Goal: Task Accomplishment & Management: Use online tool/utility

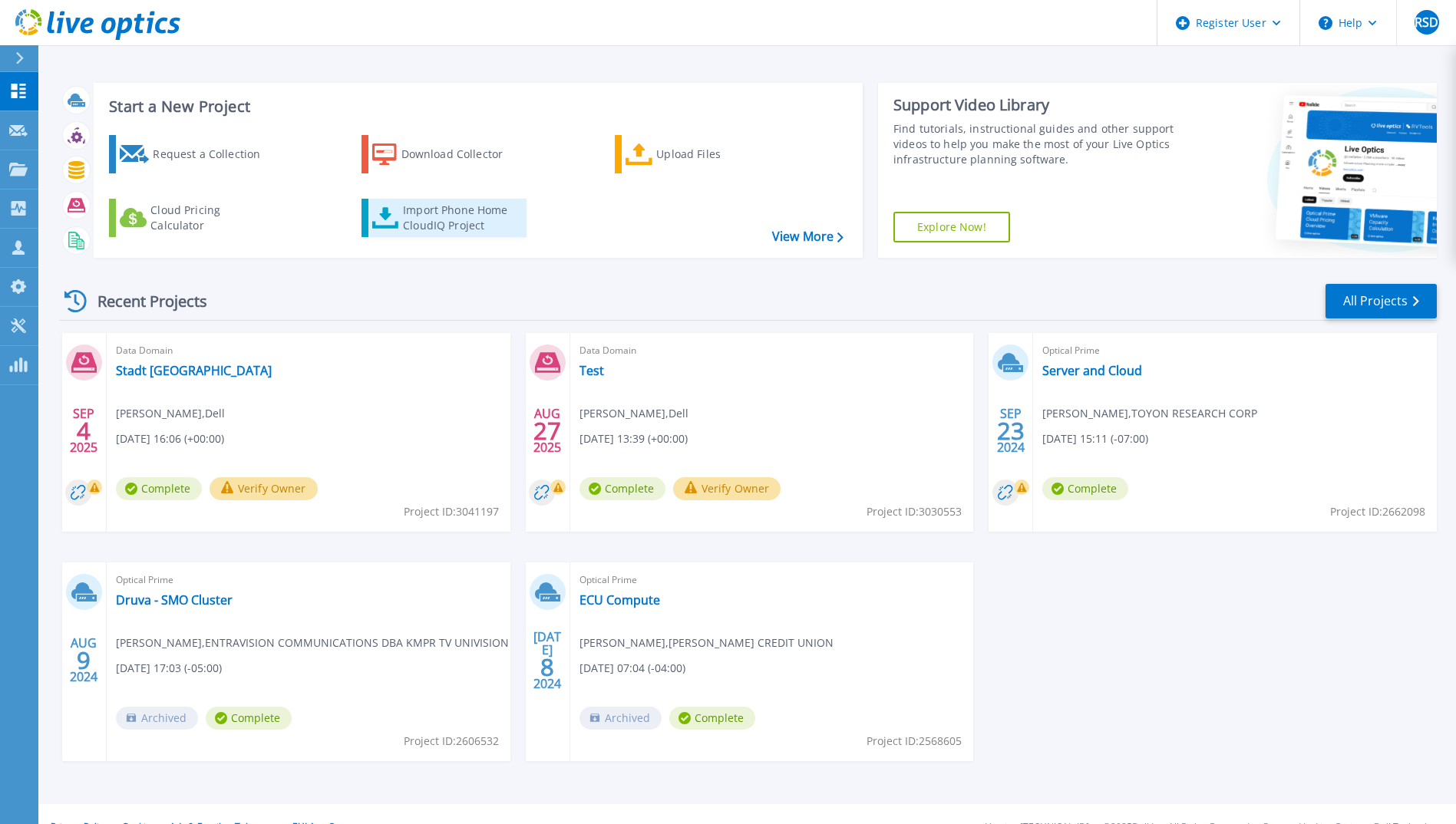
click at [425, 231] on div "Import Phone Home CloudIQ Project" at bounding box center [462, 217] width 120 height 31
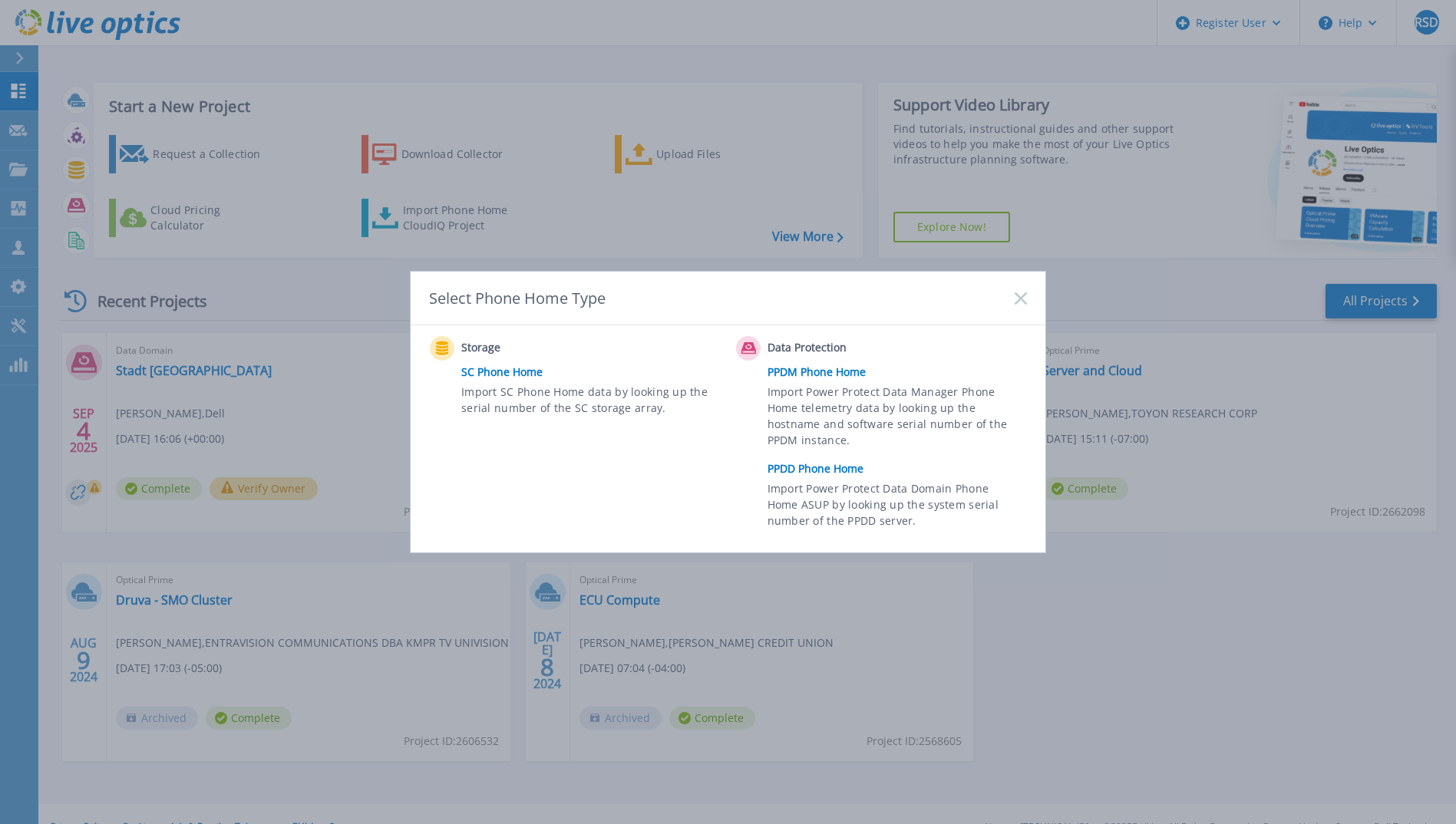
click at [850, 470] on link "PPDD Phone Home" at bounding box center [901, 469] width 267 height 23
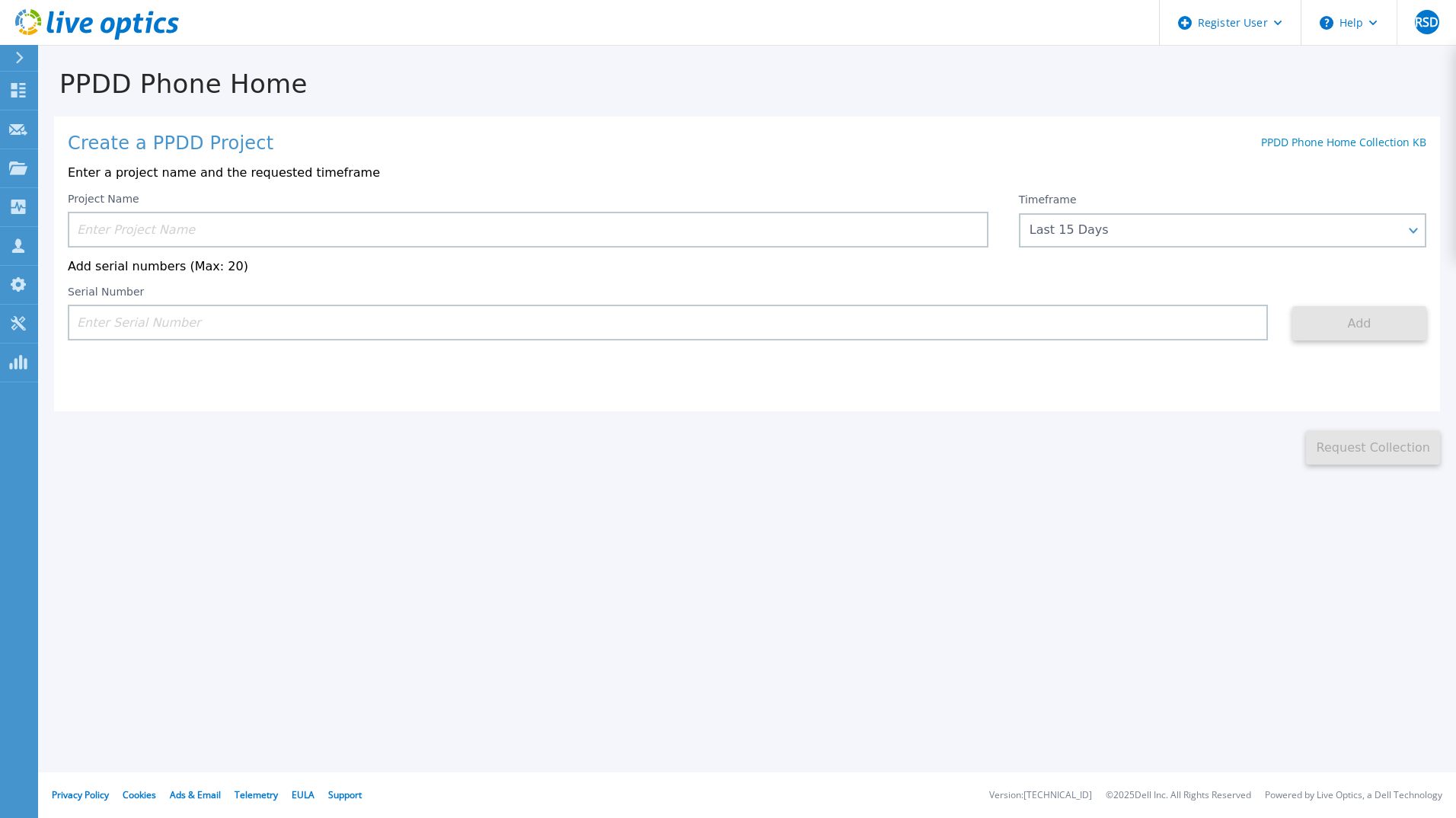
click at [310, 232] on input at bounding box center [528, 229] width 920 height 36
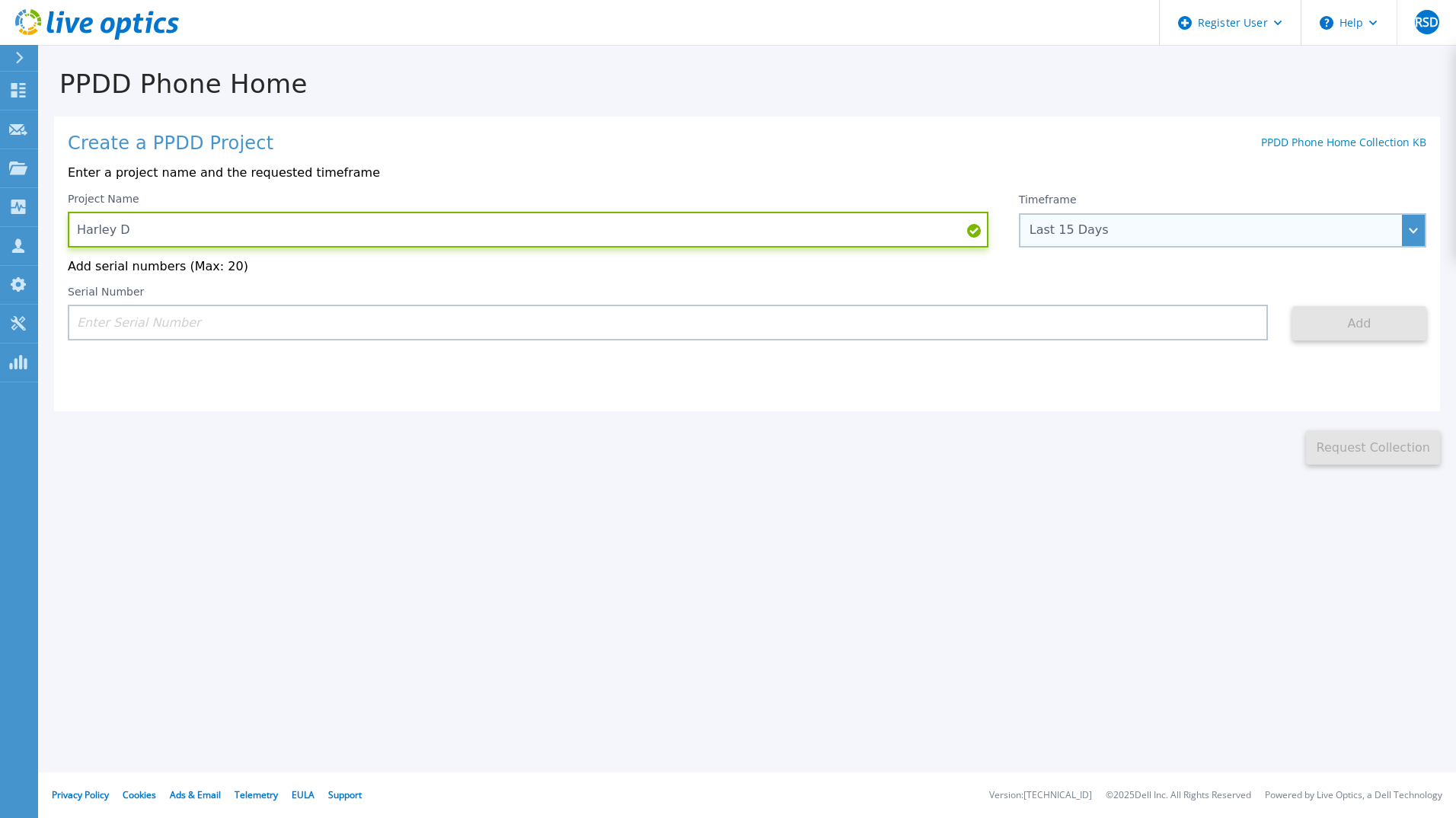
type input "Harley D"
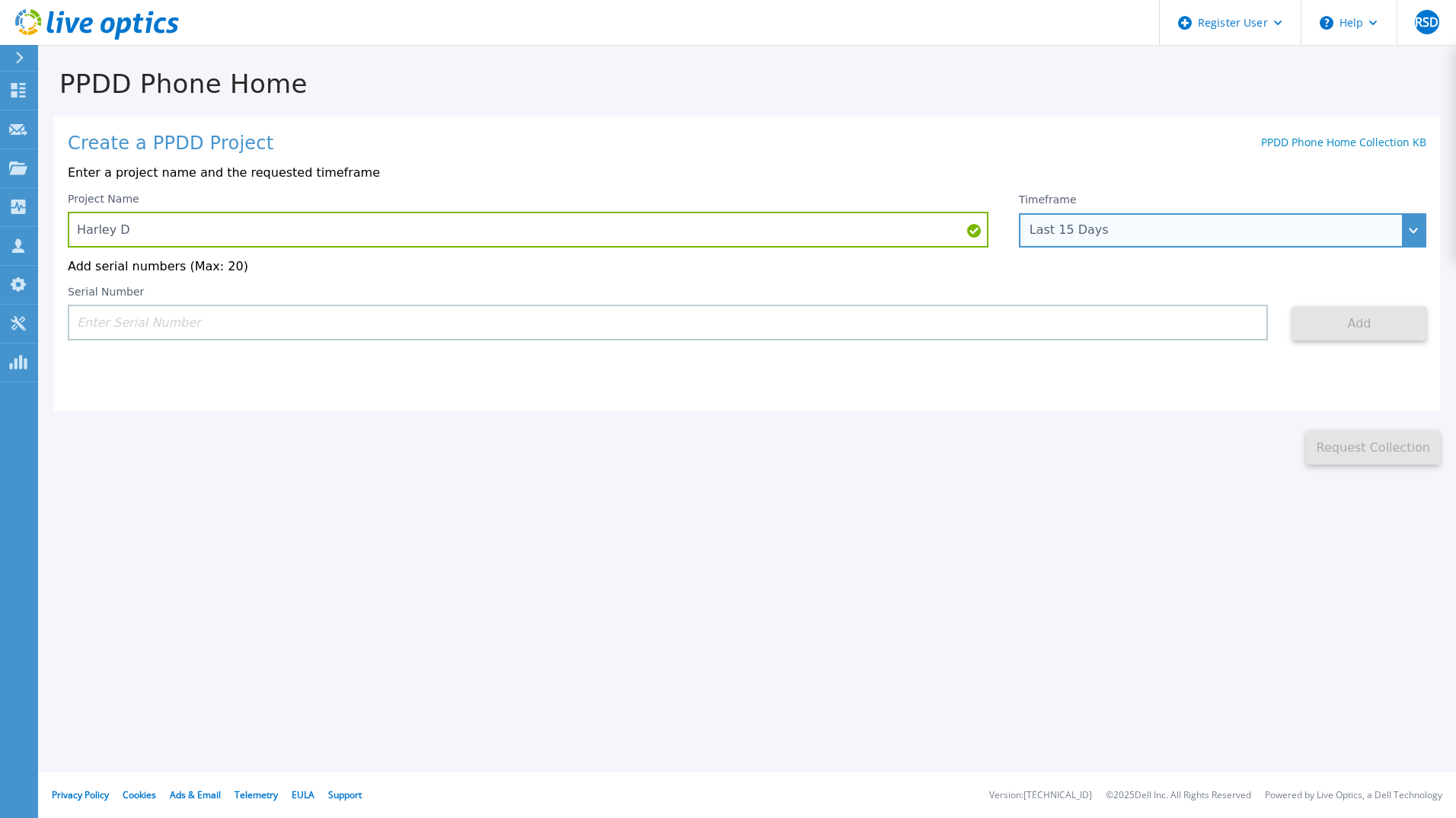
click at [1159, 232] on div "Last 15 Days" at bounding box center [1213, 230] width 369 height 14
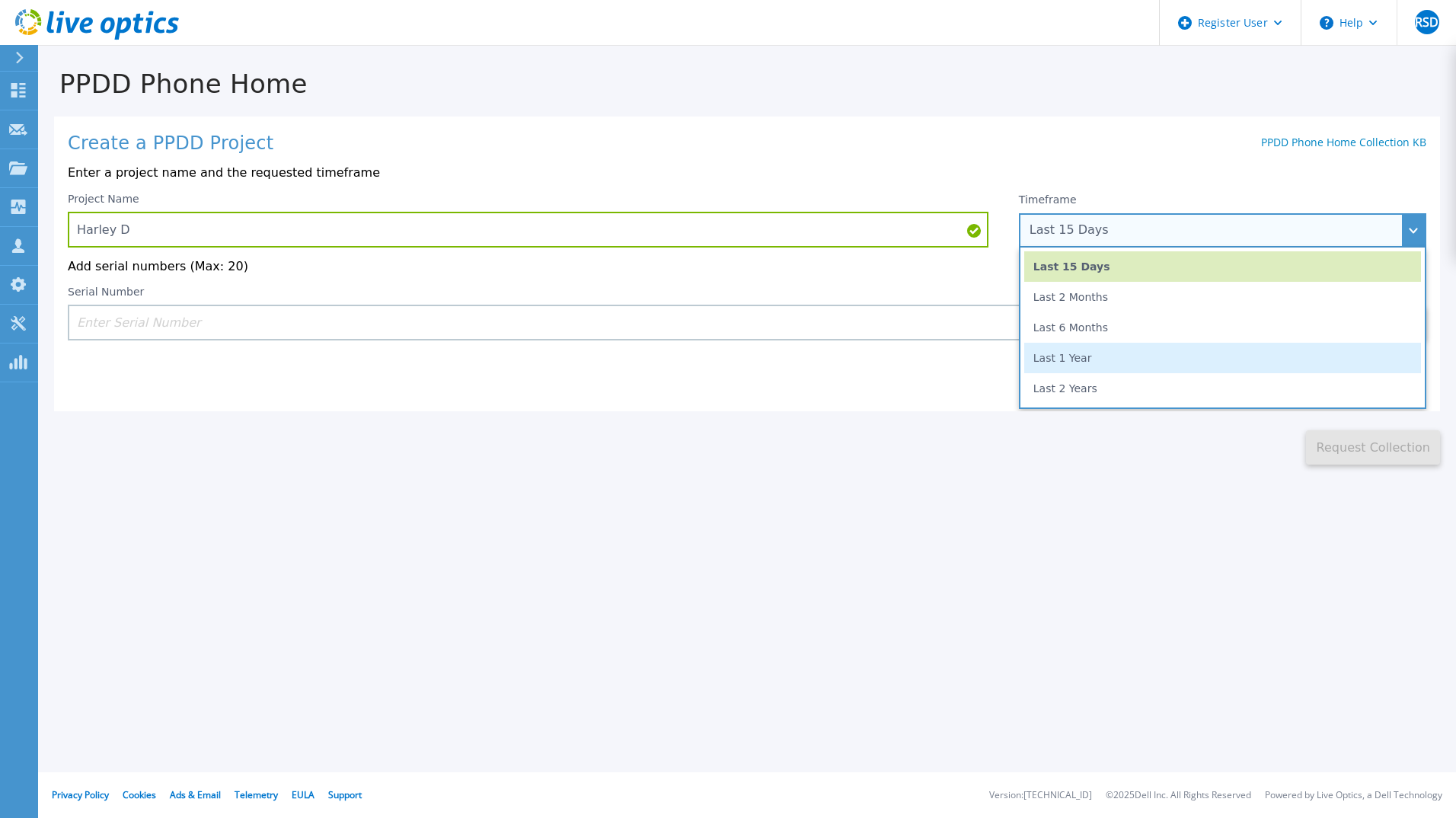
click at [1128, 367] on li "Last 1 Year" at bounding box center [1222, 358] width 396 height 31
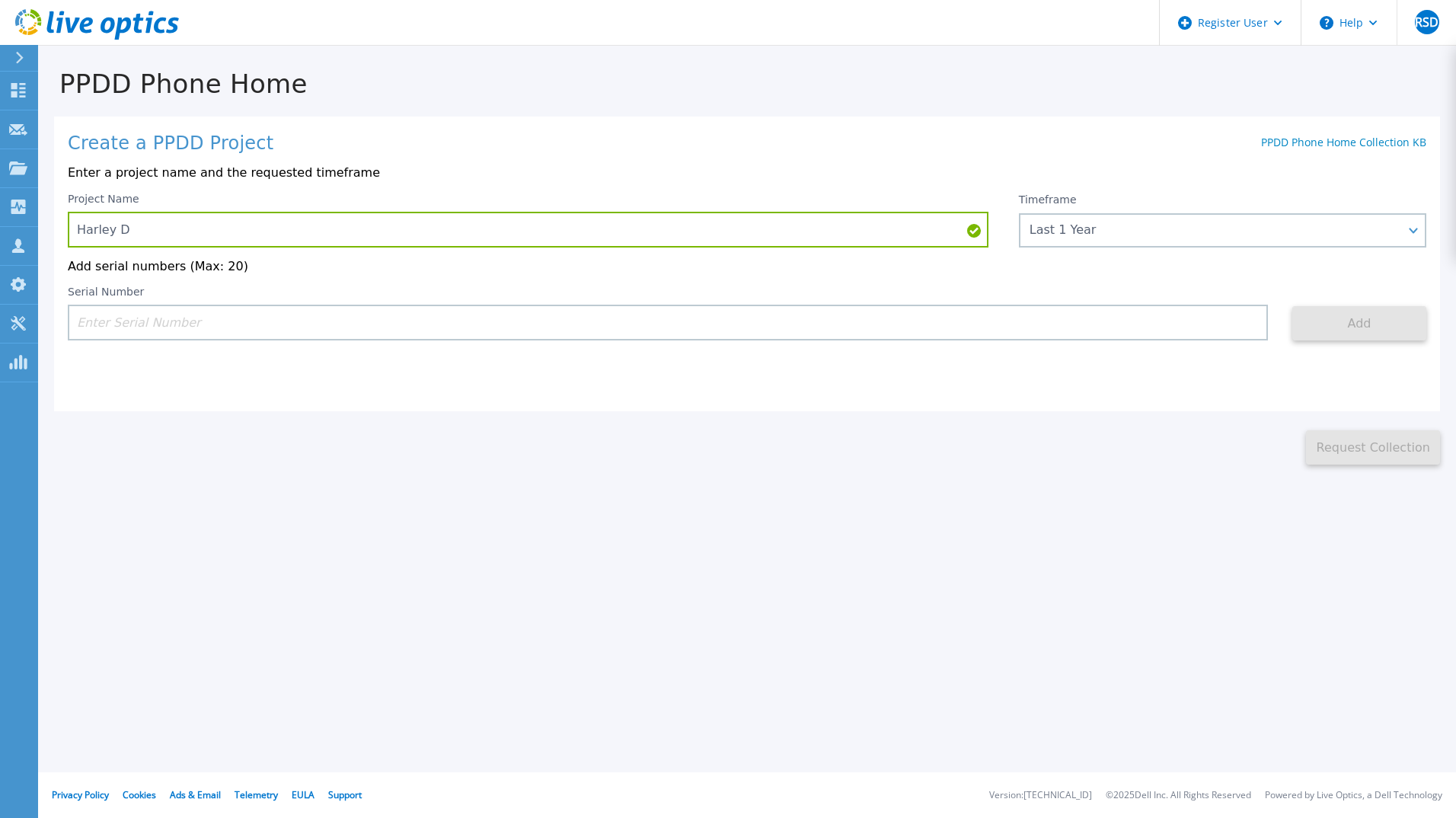
click at [1075, 333] on input at bounding box center [667, 322] width 1200 height 36
paste input "APM01203711718"
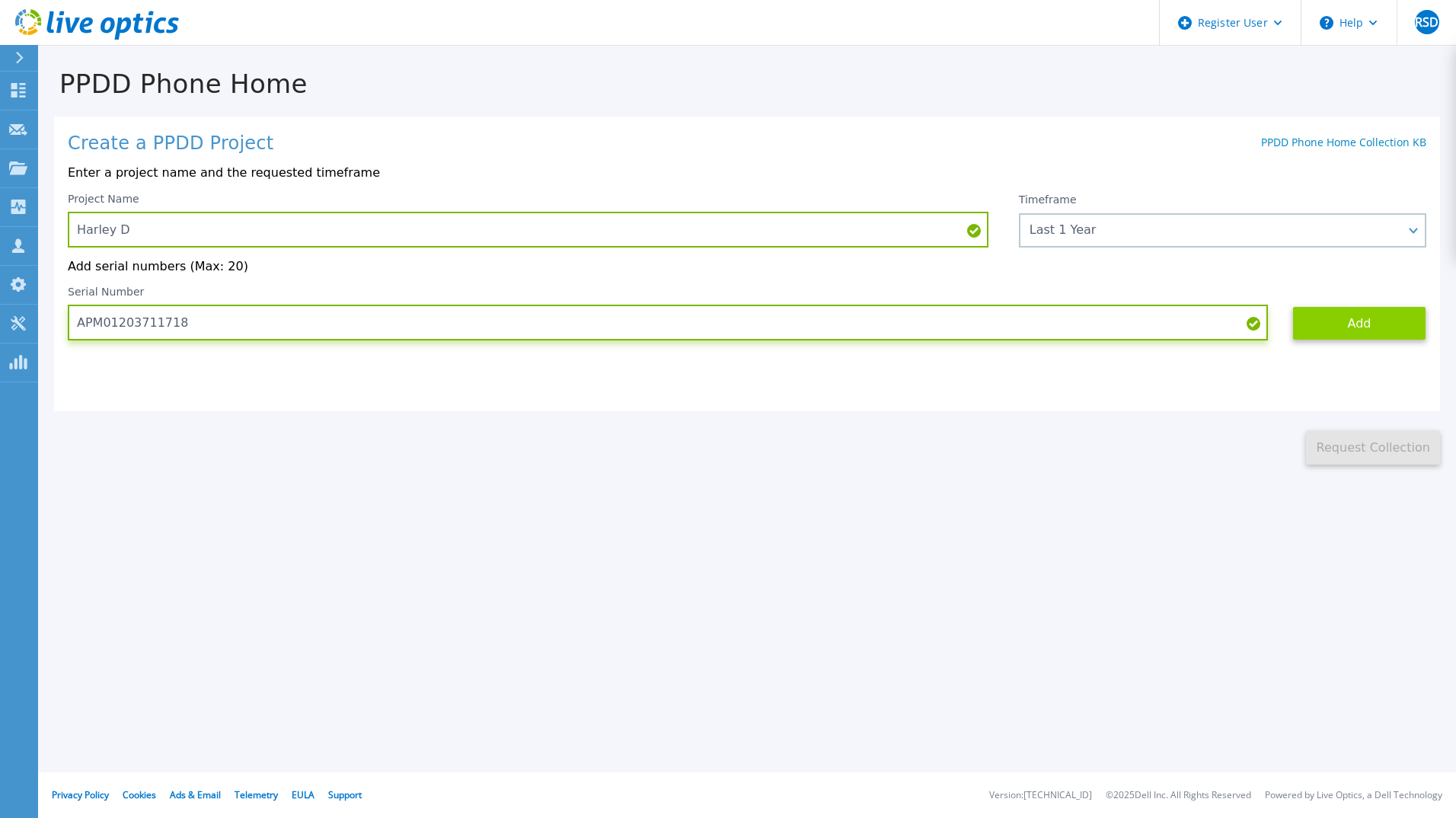
type input "APM01203711718"
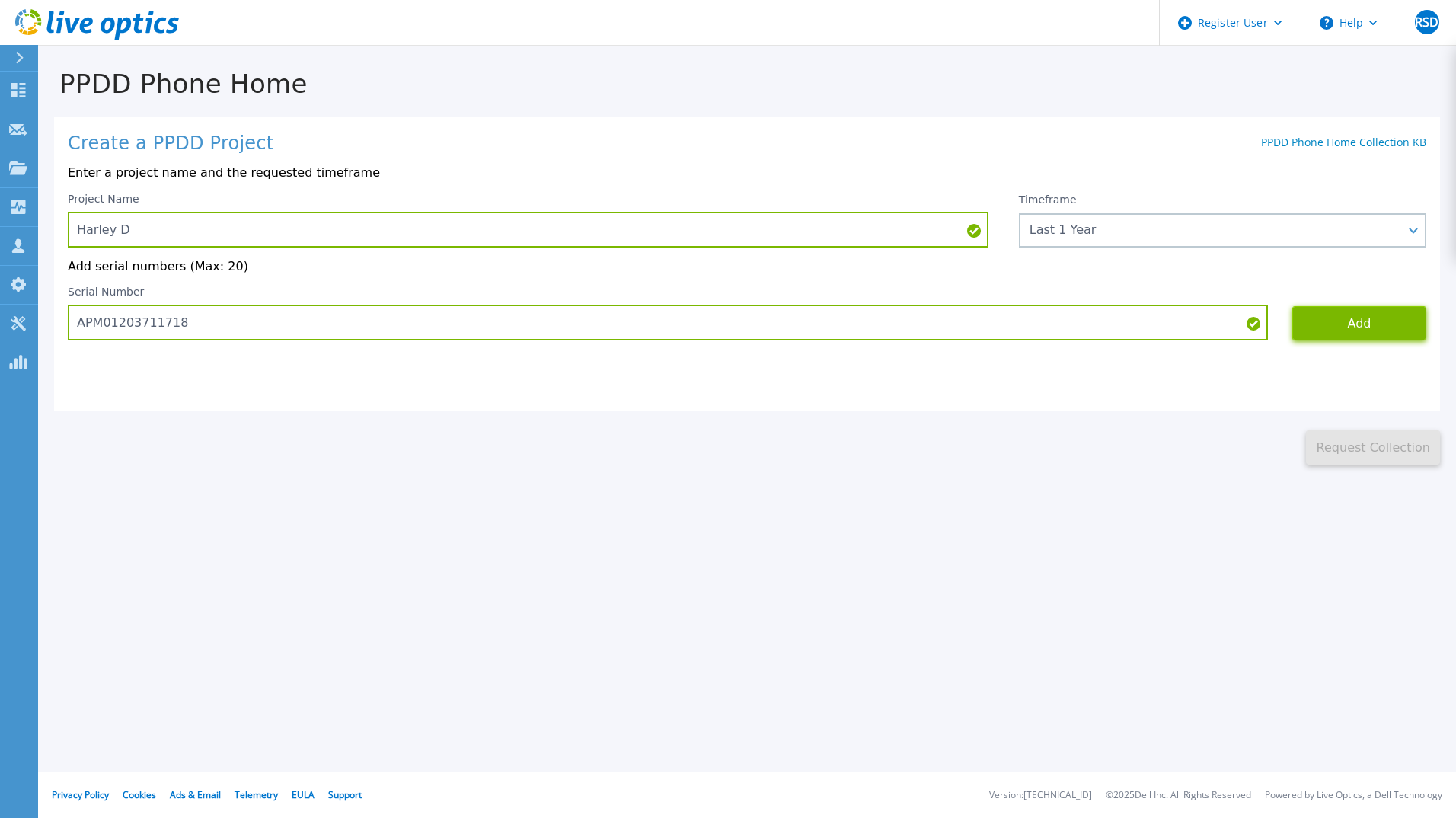
click at [1359, 329] on button "Add" at bounding box center [1359, 323] width 134 height 34
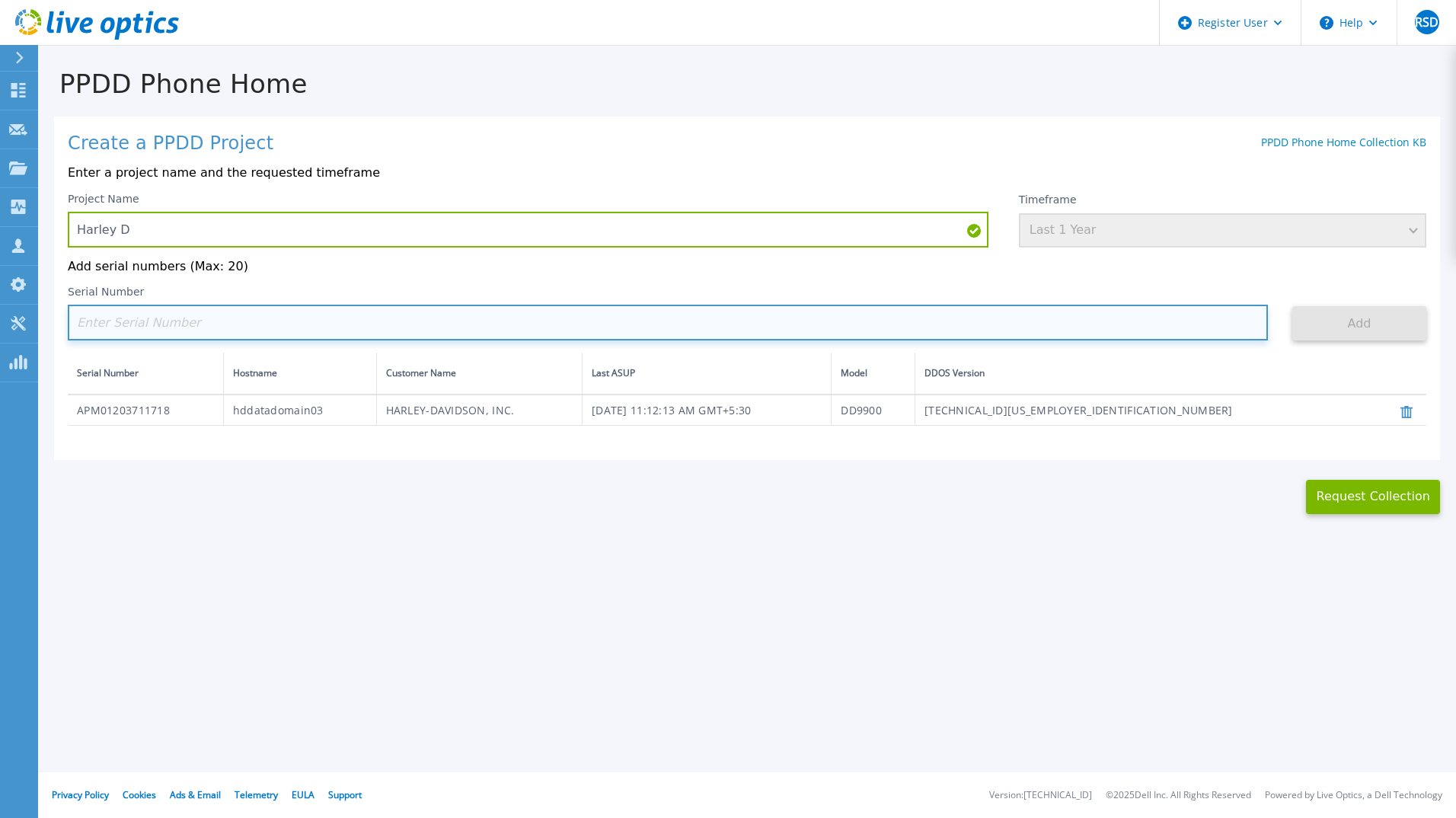
click at [213, 327] on input at bounding box center [667, 322] width 1200 height 36
paste input "APM01203711716"
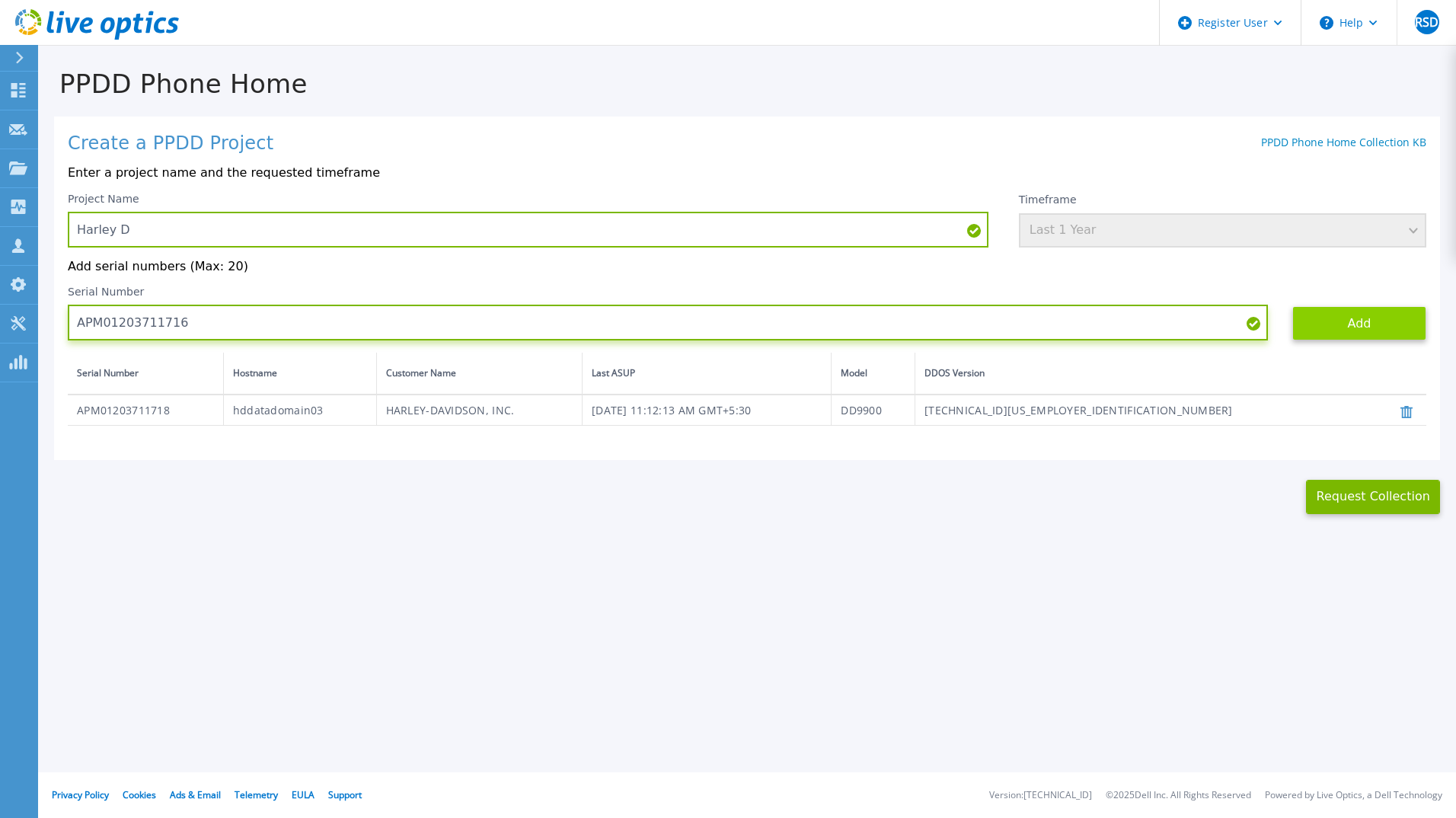
type input "APM01203711716"
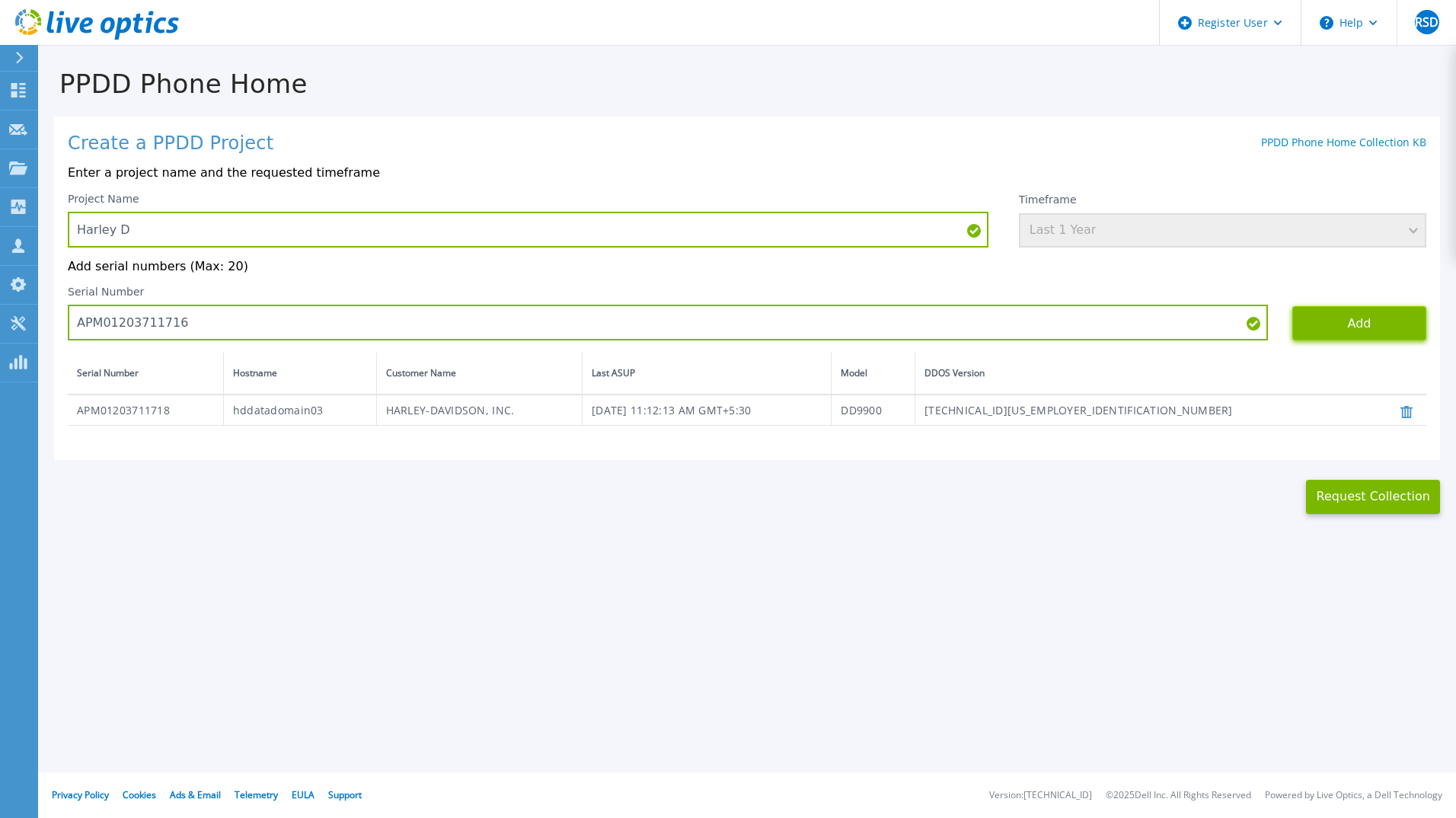
click at [1362, 321] on button "Add" at bounding box center [1359, 323] width 134 height 34
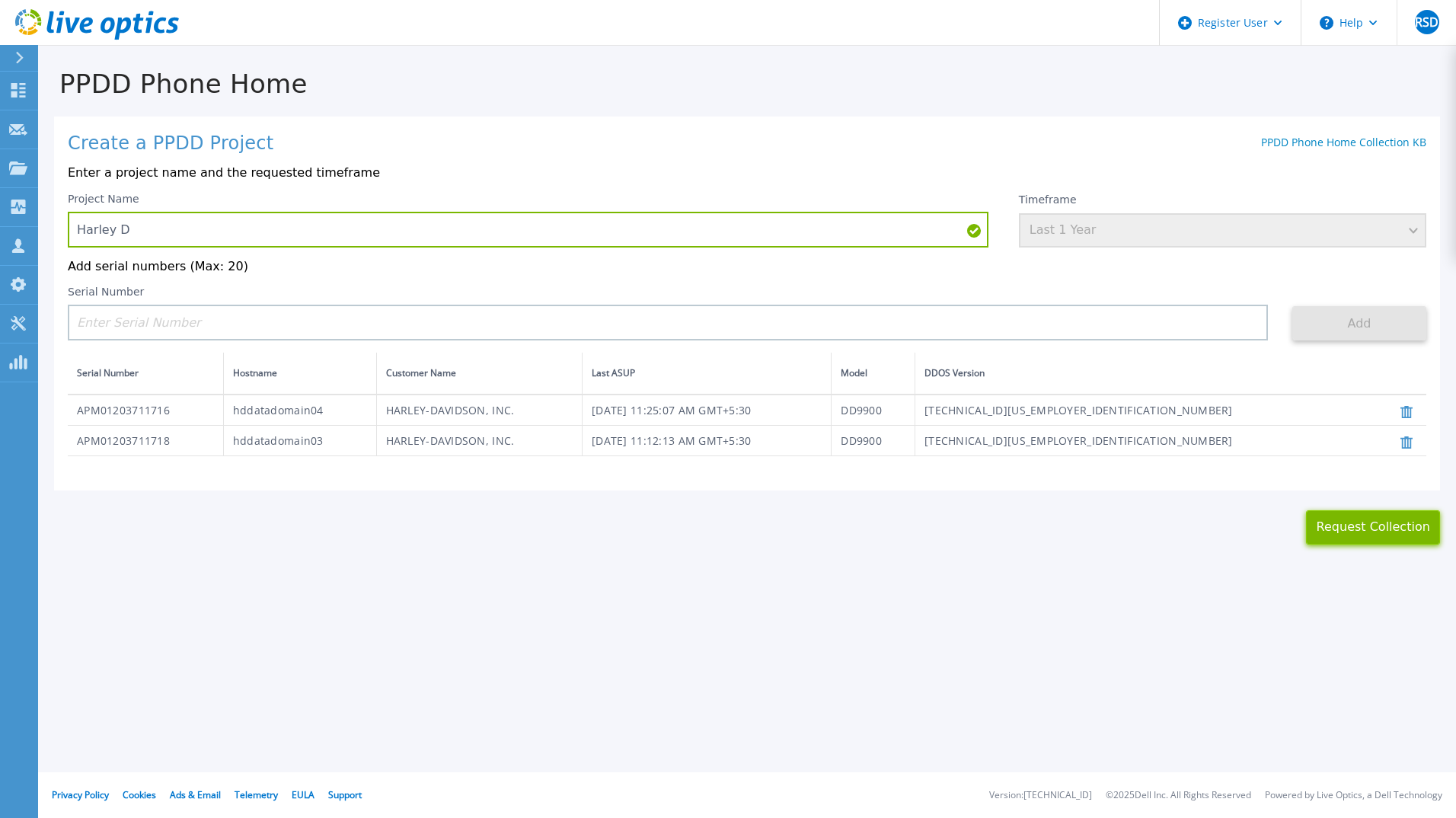
click at [1350, 528] on button "Request Collection" at bounding box center [1373, 527] width 134 height 34
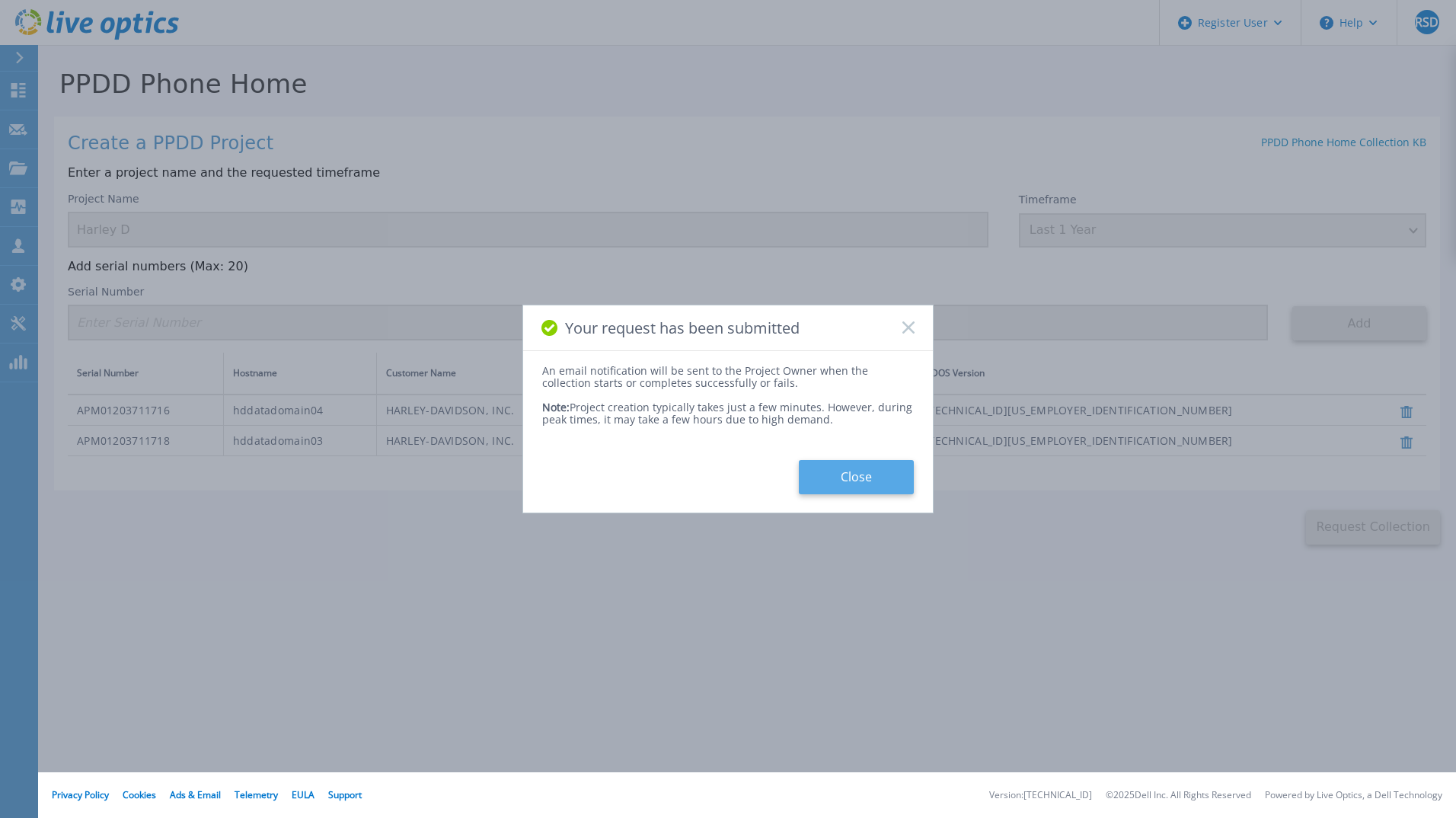
click at [909, 489] on button "Close" at bounding box center [856, 477] width 115 height 34
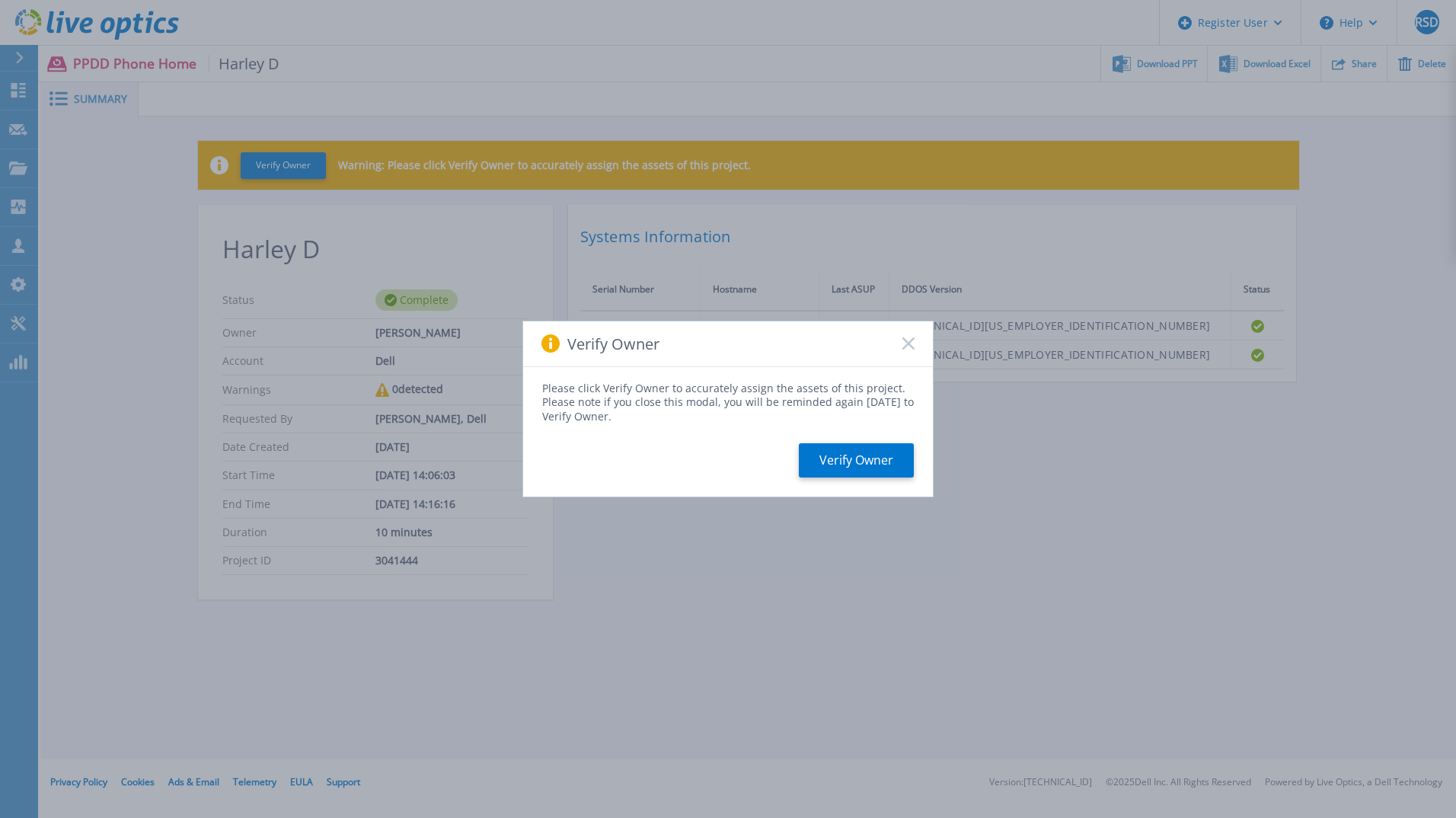
click at [910, 348] on icon at bounding box center [908, 343] width 12 height 12
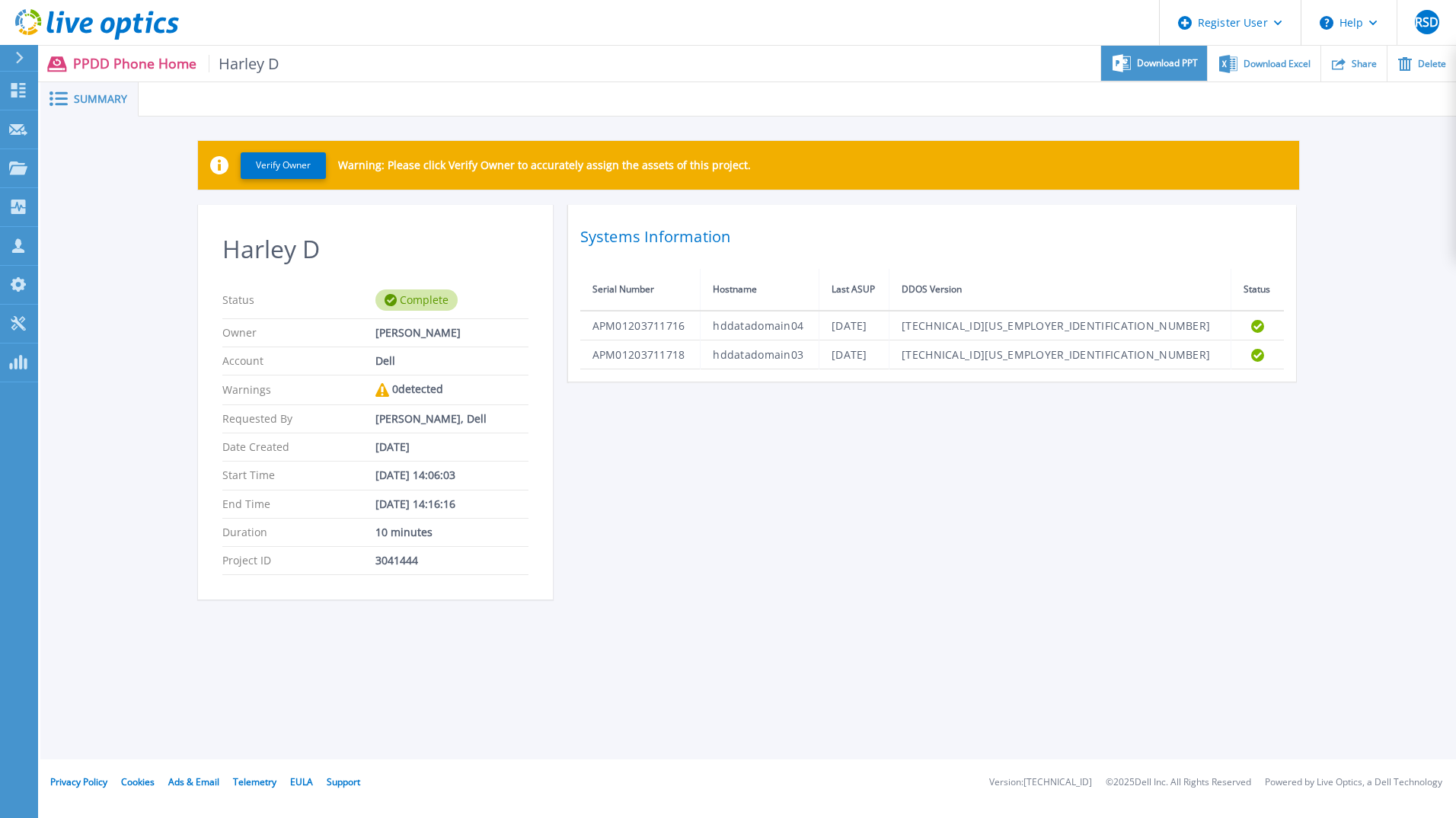
click at [1170, 61] on span "Download PPT" at bounding box center [1167, 63] width 61 height 9
